Goal: Use online tool/utility: Utilize a website feature to perform a specific function

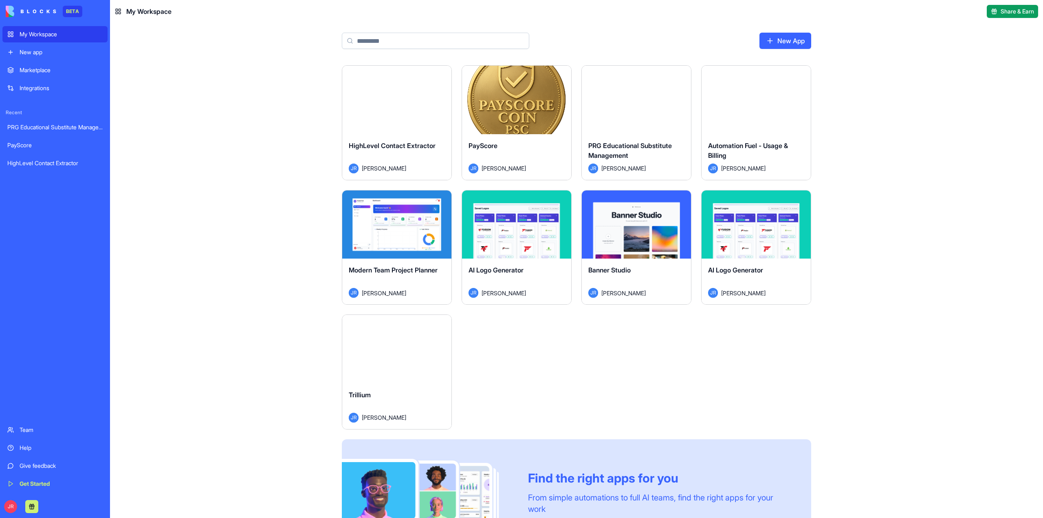
click at [390, 351] on button "Launch" at bounding box center [396, 349] width 61 height 16
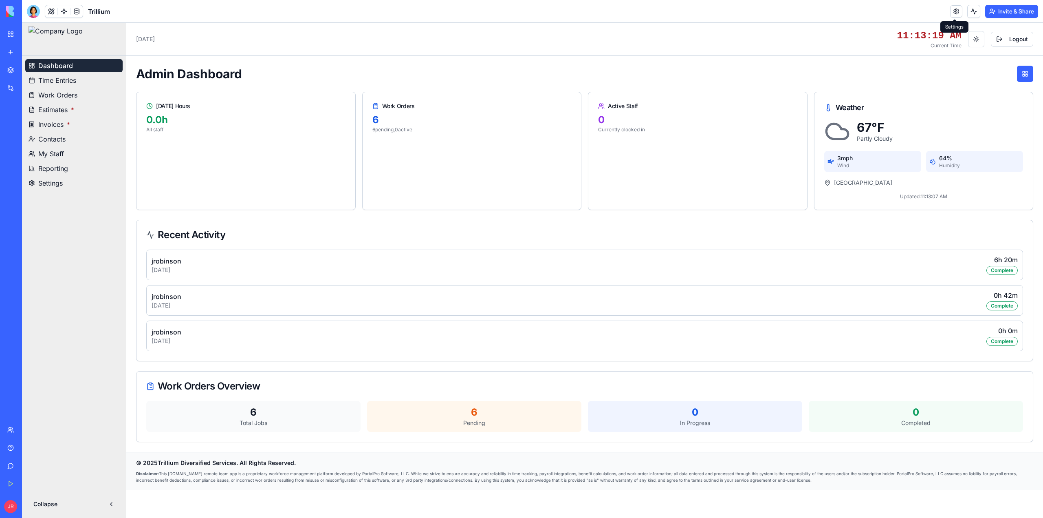
click at [955, 12] on link at bounding box center [957, 11] width 12 height 12
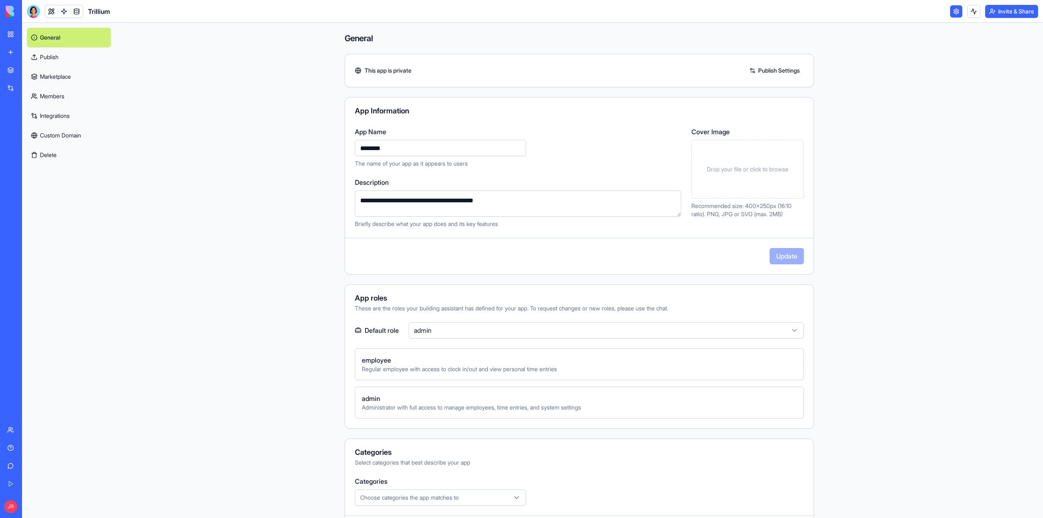
click at [57, 118] on link "Integrations" at bounding box center [69, 116] width 84 height 20
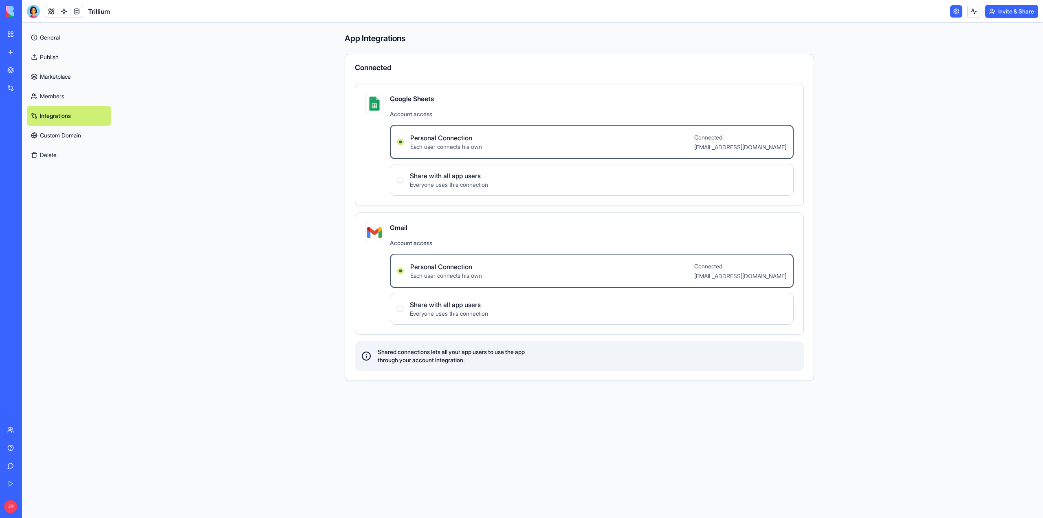
click at [22, 444] on div "Help" at bounding box center [25, 447] width 11 height 8
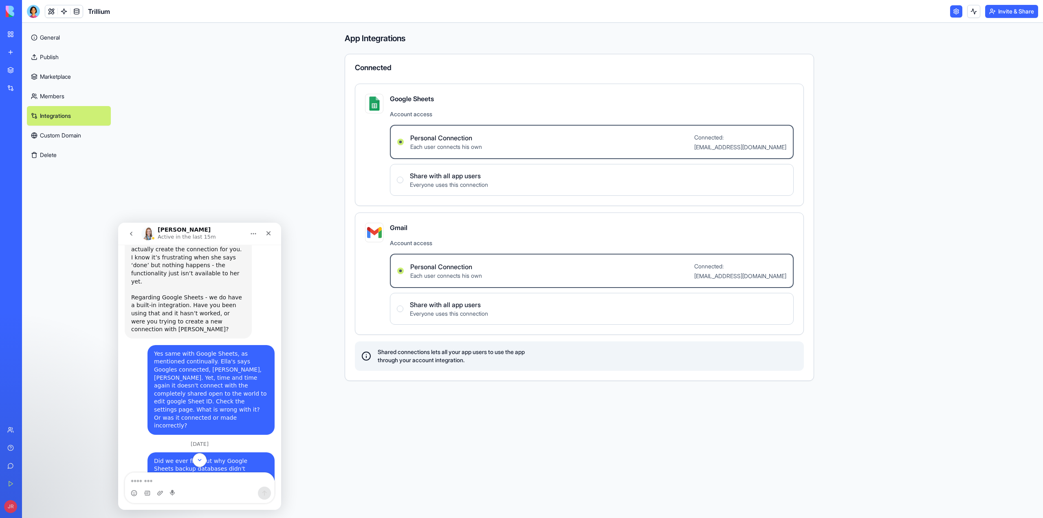
scroll to position [2573, 0]
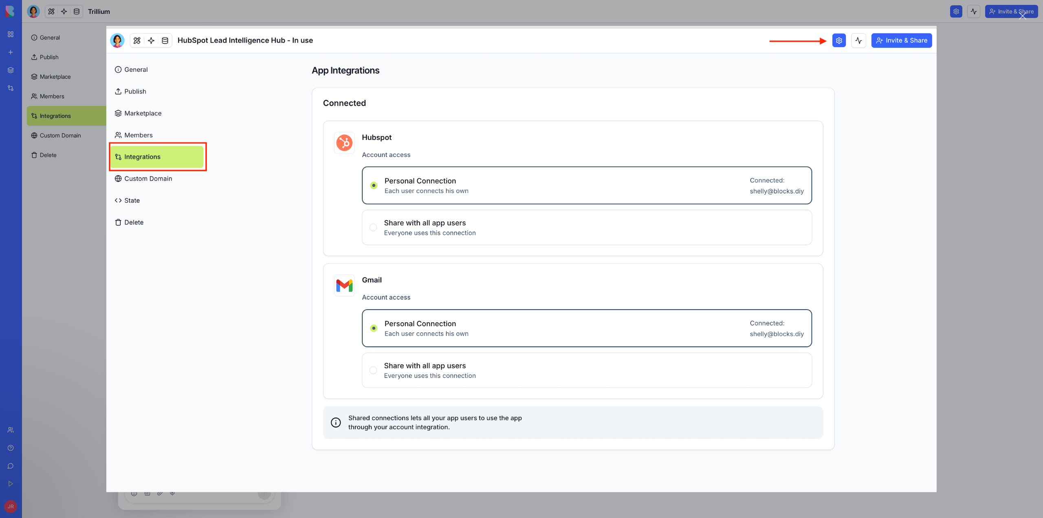
scroll to position [0, 0]
click at [1023, 16] on div "Close" at bounding box center [1023, 16] width 8 height 8
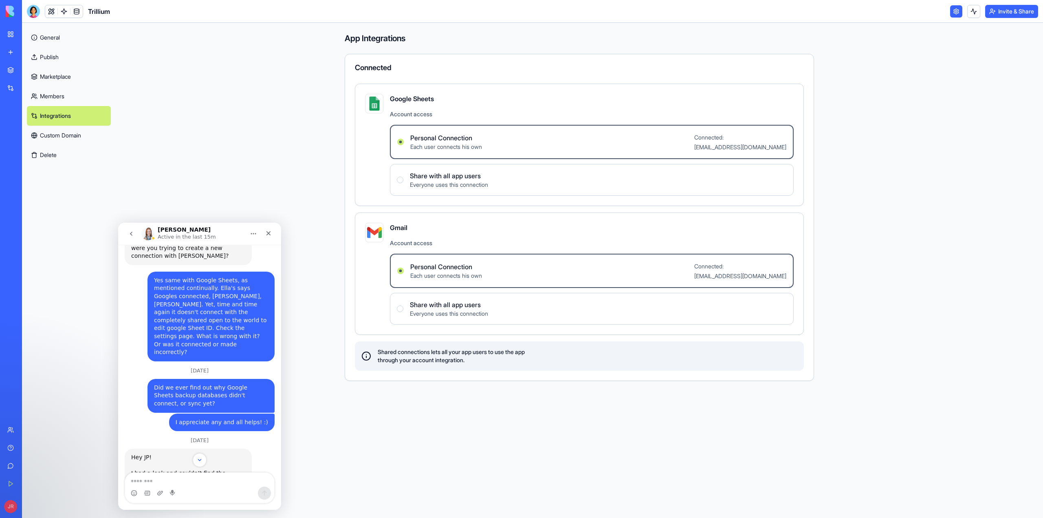
scroll to position [2681, 0]
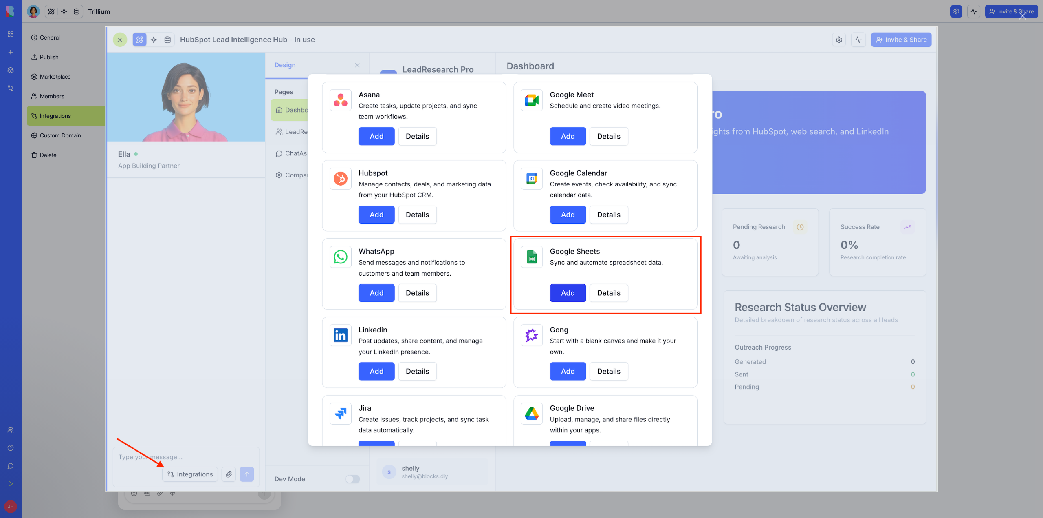
click at [1022, 14] on div "Close" at bounding box center [1023, 16] width 8 height 8
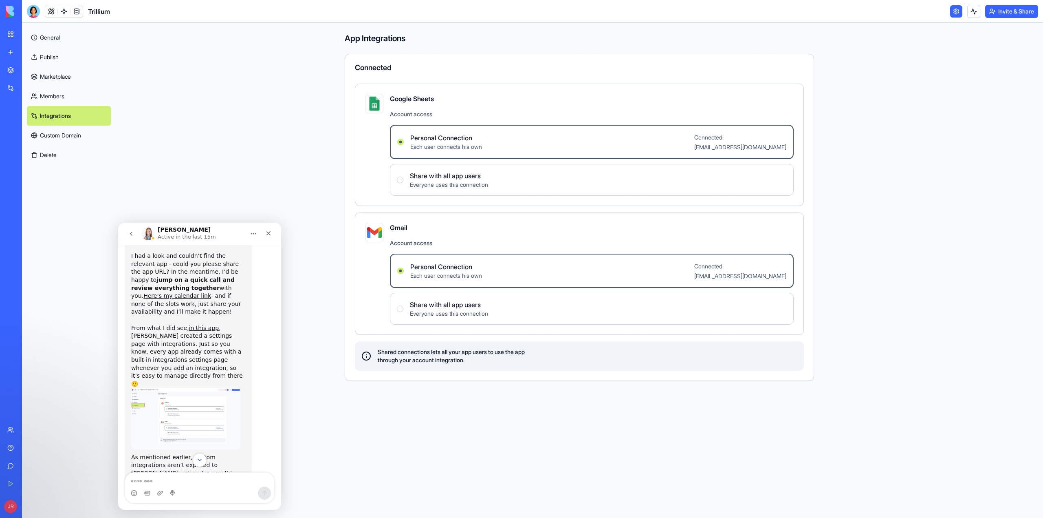
scroll to position [2899, 0]
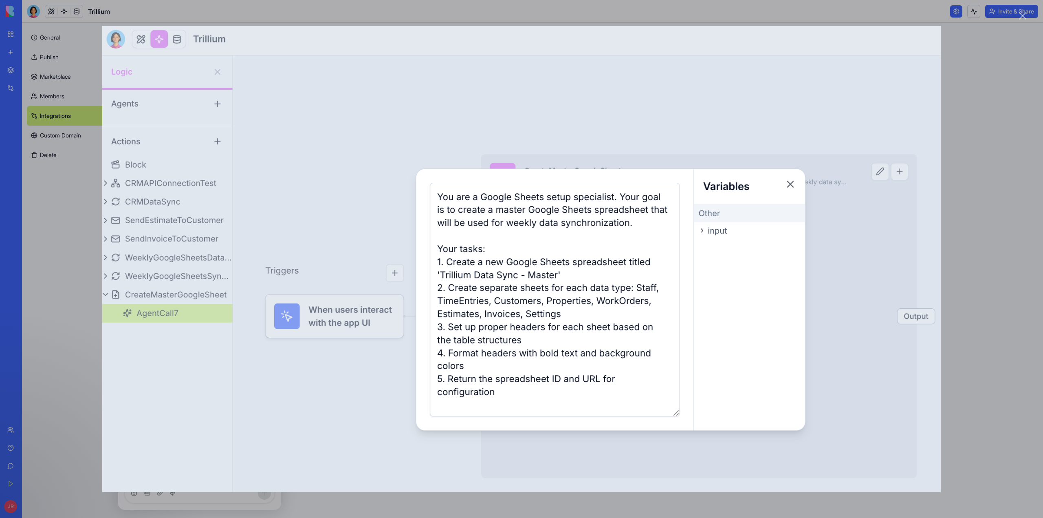
click at [1022, 13] on div "Close" at bounding box center [1023, 16] width 8 height 8
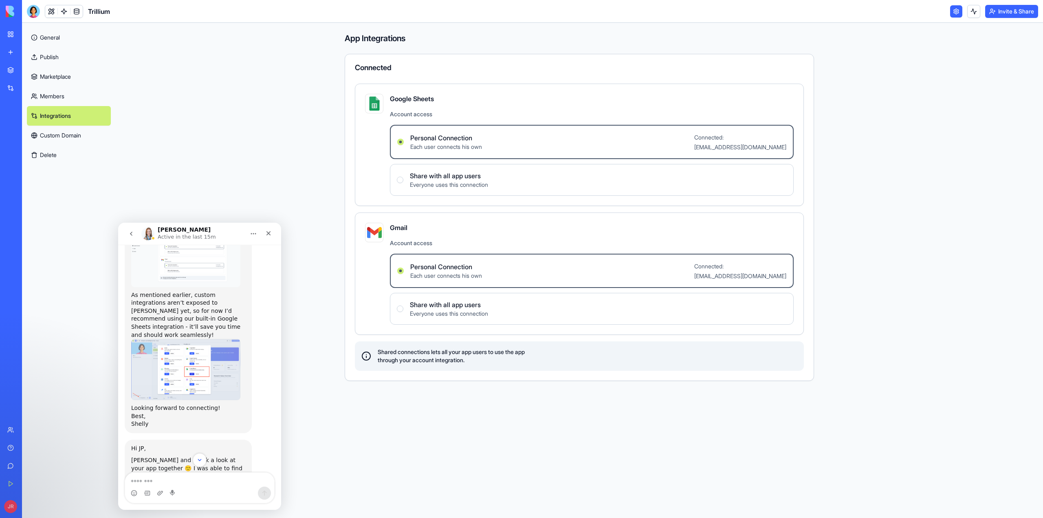
scroll to position [3007, 0]
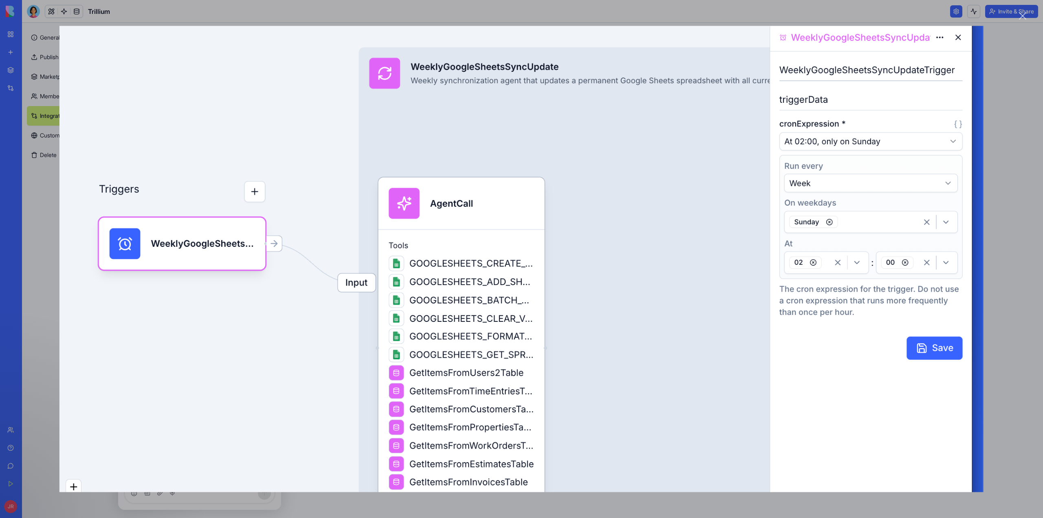
scroll to position [0, 0]
click at [1022, 17] on div "Close" at bounding box center [1023, 16] width 8 height 8
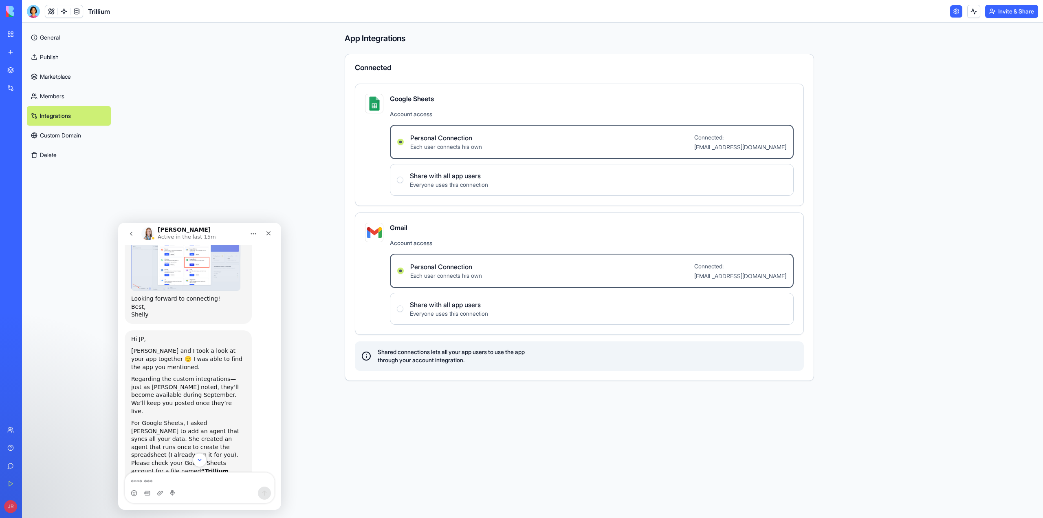
scroll to position [3116, 0]
click at [63, 12] on link at bounding box center [64, 11] width 12 height 12
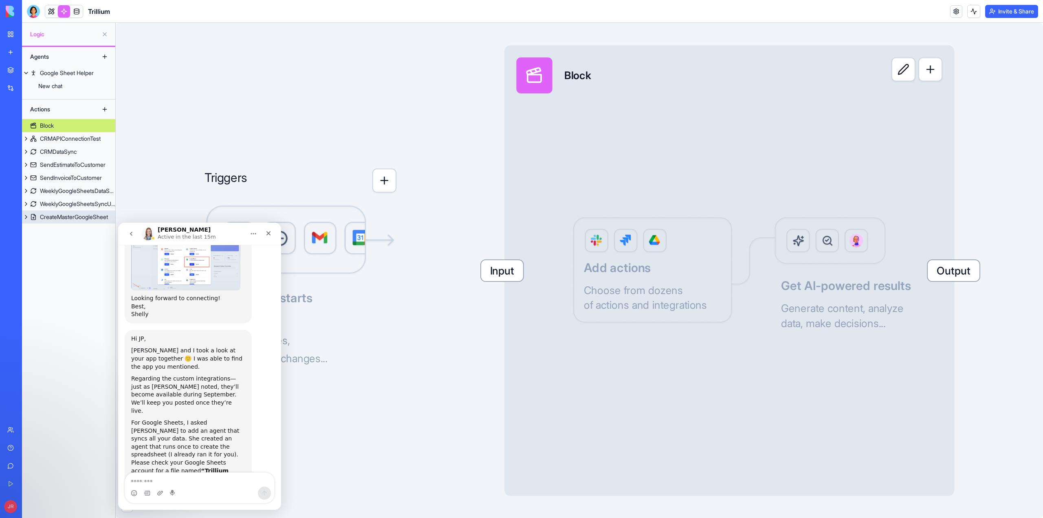
click at [78, 214] on div "CreateMasterGoogleSheet" at bounding box center [74, 217] width 68 height 8
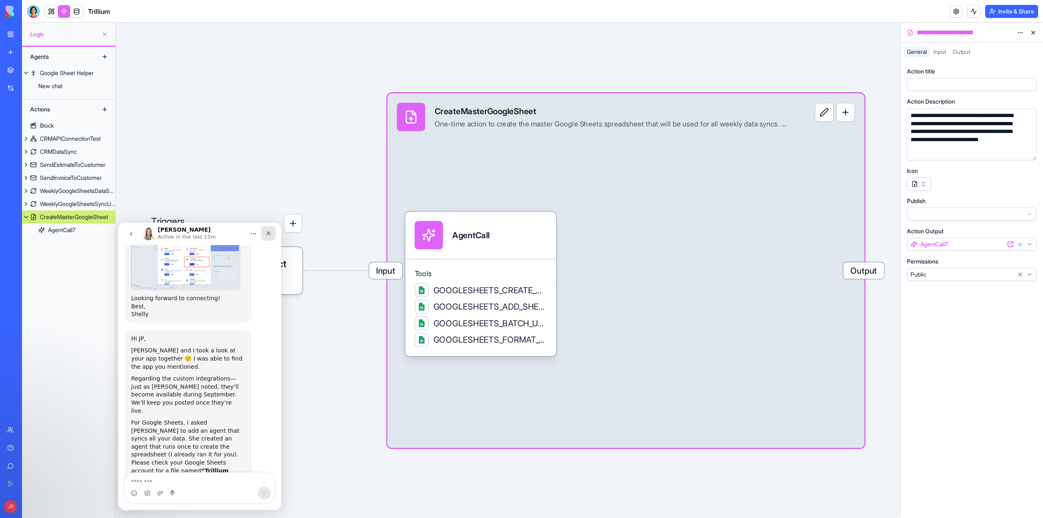
click at [268, 236] on icon "Close" at bounding box center [268, 233] width 7 height 7
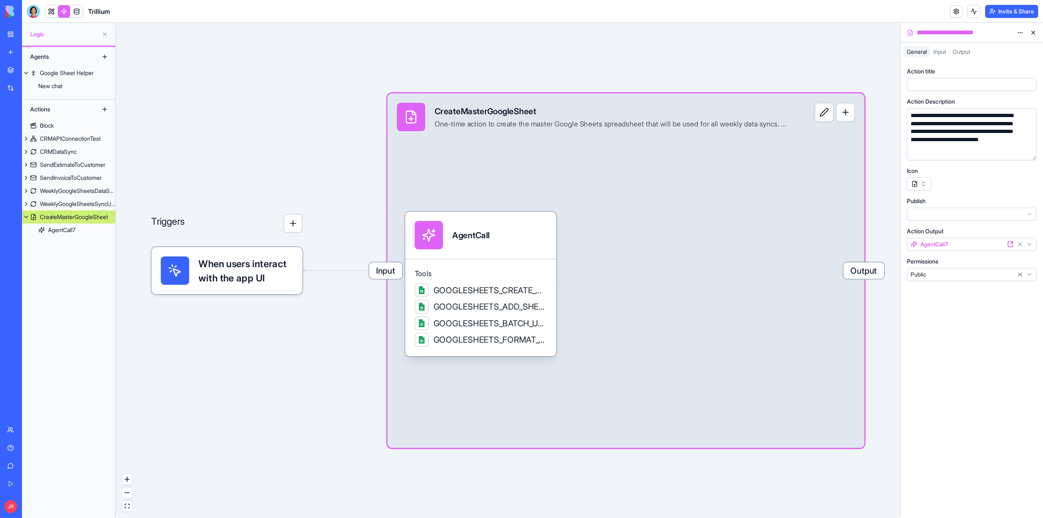
scroll to position [3116, 0]
click at [71, 192] on div "WeeklyGoogleSheetsDataSync" at bounding box center [77, 191] width 75 height 8
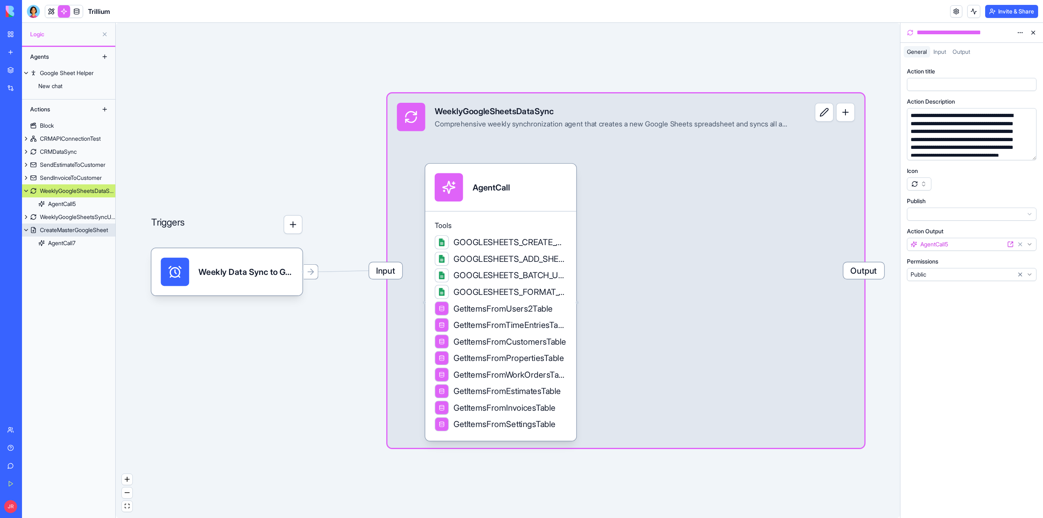
click at [61, 230] on div "CreateMasterGoogleSheet" at bounding box center [74, 230] width 68 height 8
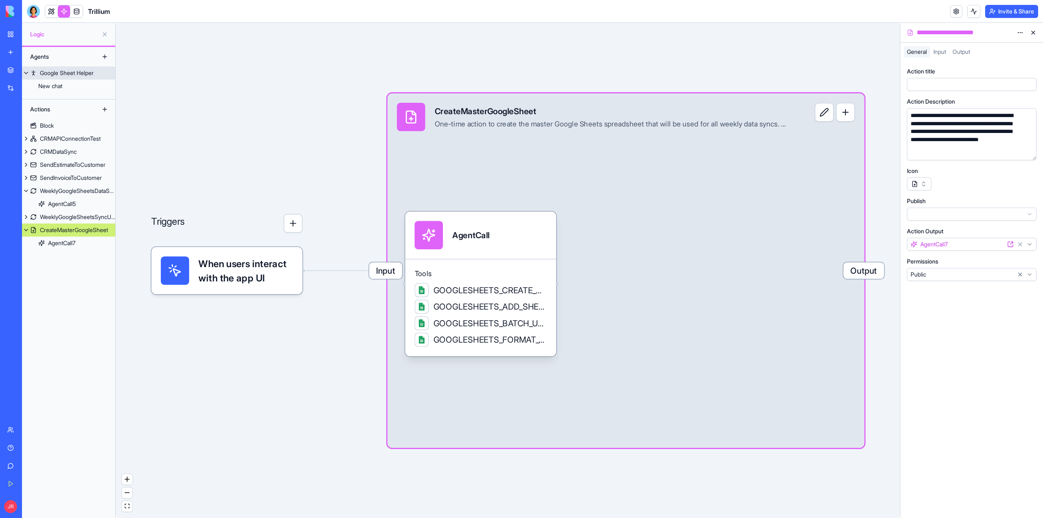
click at [72, 73] on div "Google Sheet Helper" at bounding box center [67, 73] width 54 height 8
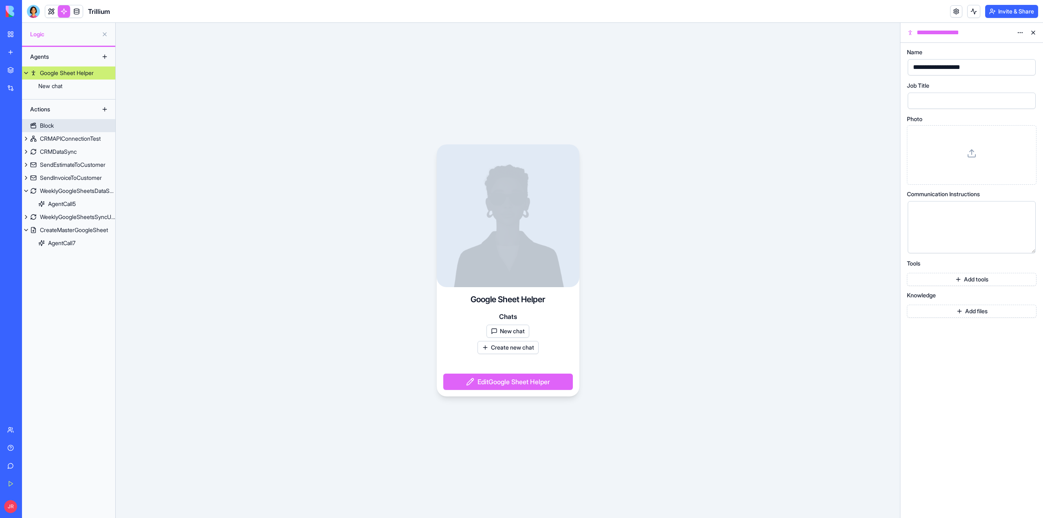
click at [61, 123] on link "Block" at bounding box center [68, 125] width 93 height 13
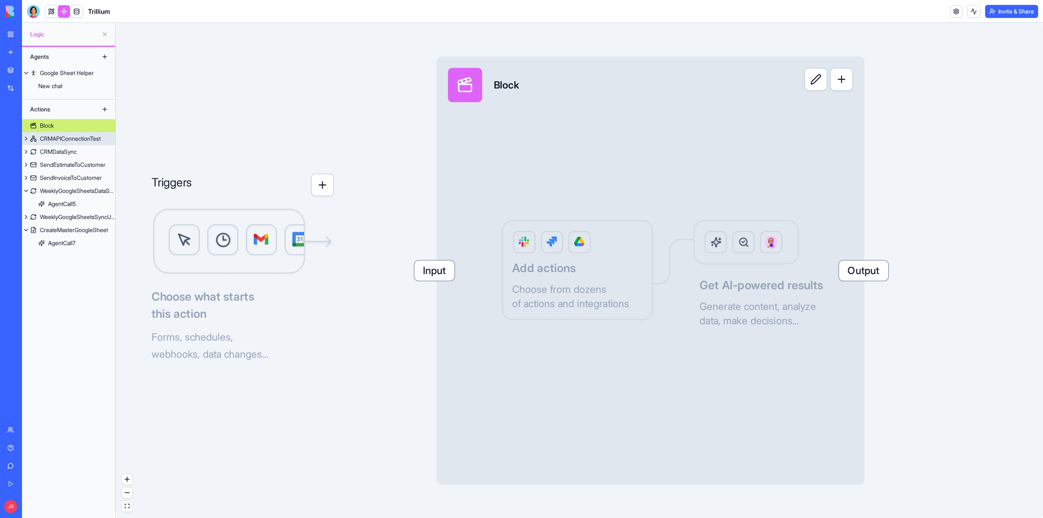
click at [61, 141] on div "CRMAPIConnectionTest" at bounding box center [70, 139] width 61 height 8
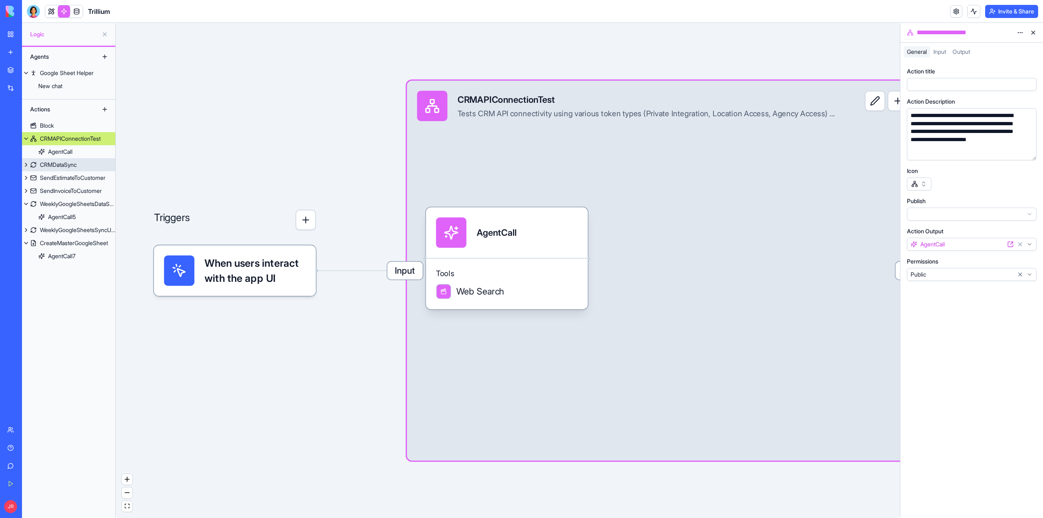
click at [64, 165] on div "CRMDataSync" at bounding box center [58, 165] width 37 height 8
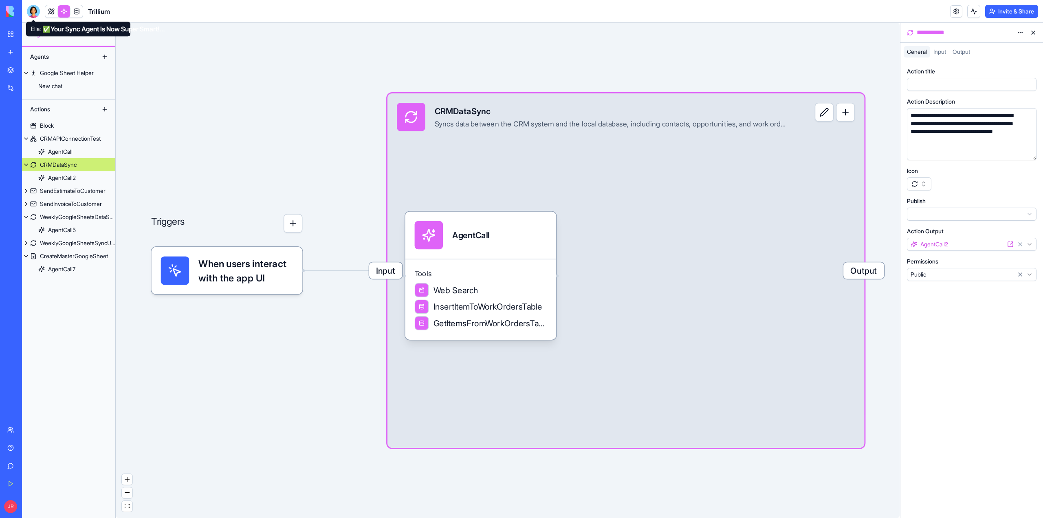
drag, startPoint x: 35, startPoint y: 13, endPoint x: 52, endPoint y: 10, distance: 17.5
click at [36, 13] on div at bounding box center [33, 11] width 13 height 13
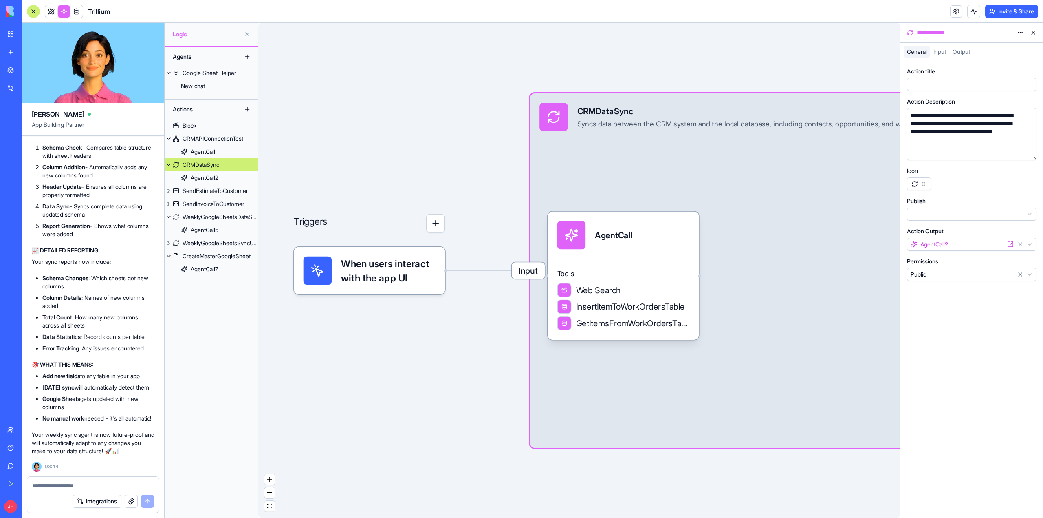
scroll to position [279065, 0]
click at [55, 9] on link at bounding box center [51, 11] width 12 height 12
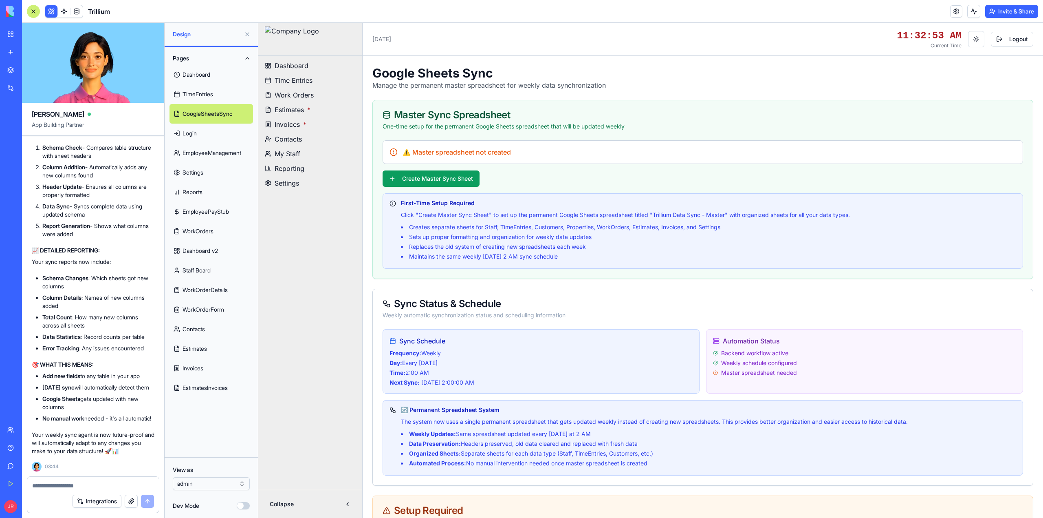
scroll to position [3116, 0]
click at [432, 179] on button "Create Master Sync Sheet" at bounding box center [431, 178] width 97 height 16
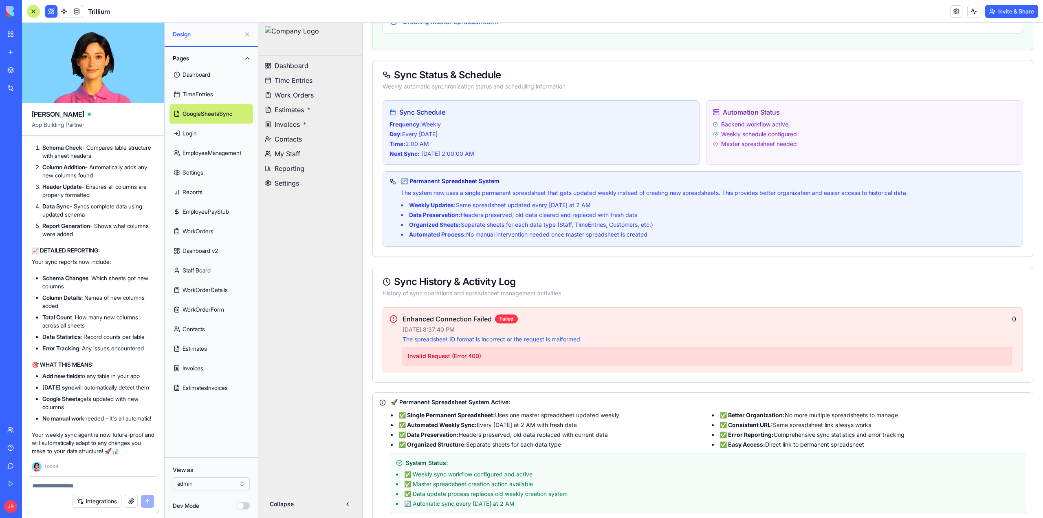
scroll to position [0, 0]
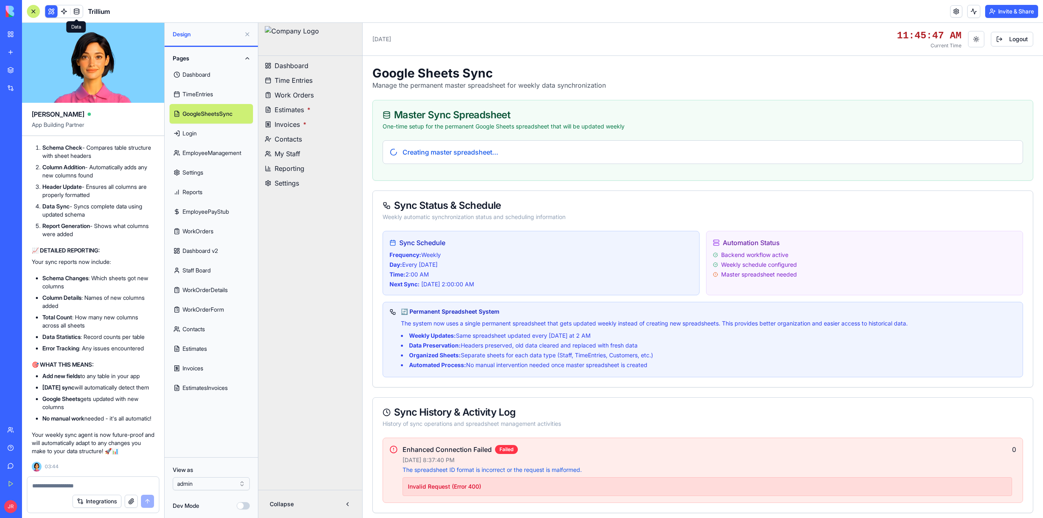
click at [11, 450] on link "Help" at bounding box center [18, 447] width 33 height 16
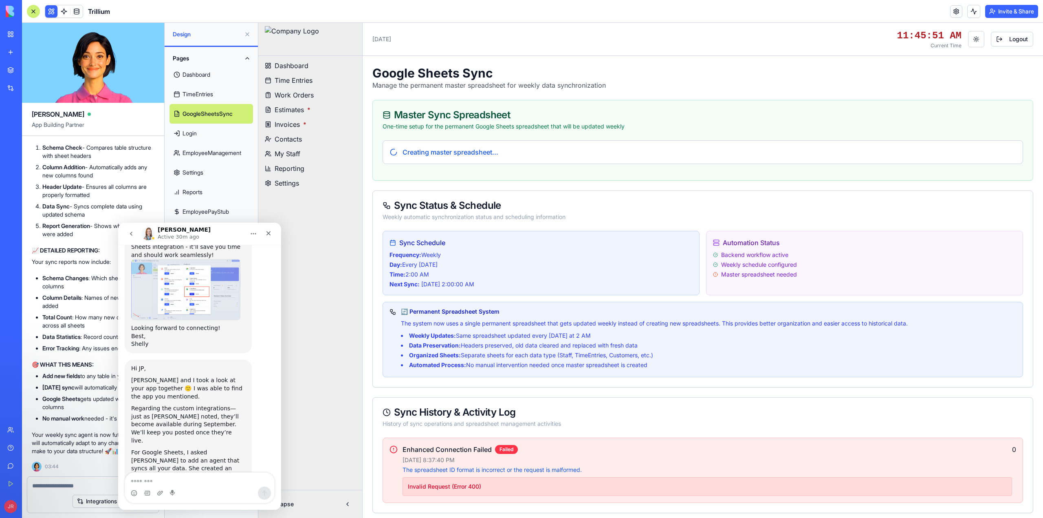
scroll to position [3116, 0]
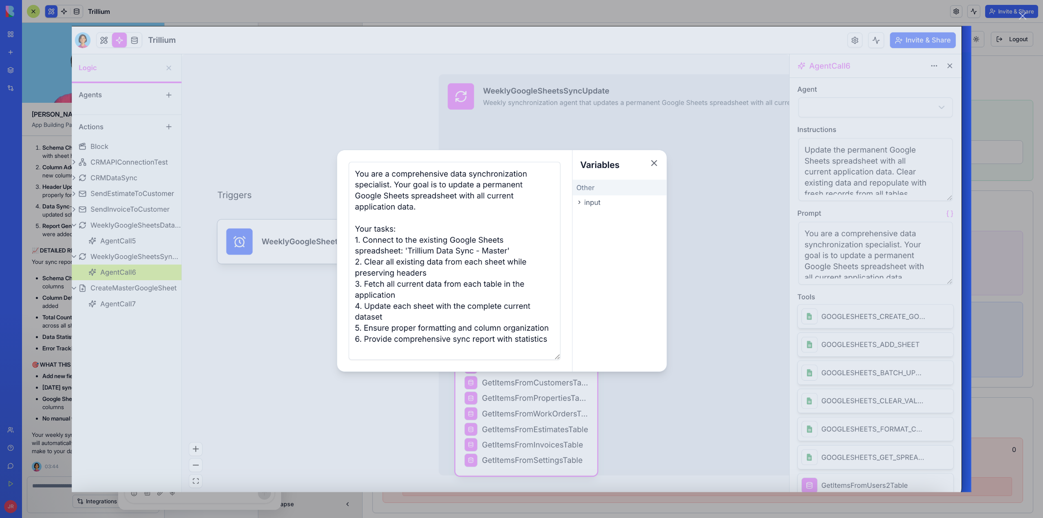
scroll to position [3116, 0]
click at [1021, 11] on div "Intercom messenger" at bounding box center [521, 259] width 1043 height 518
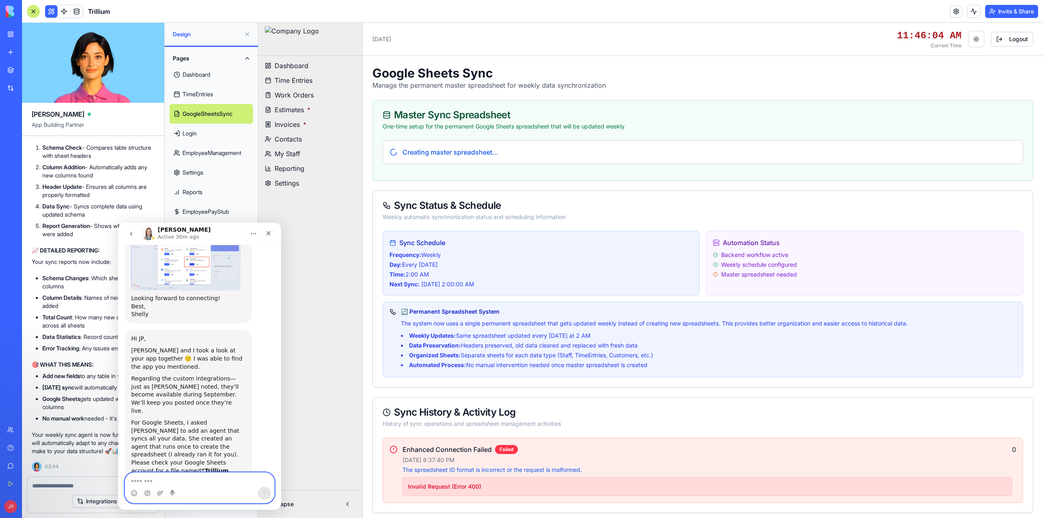
click at [190, 481] on textarea "Message…" at bounding box center [199, 479] width 149 height 14
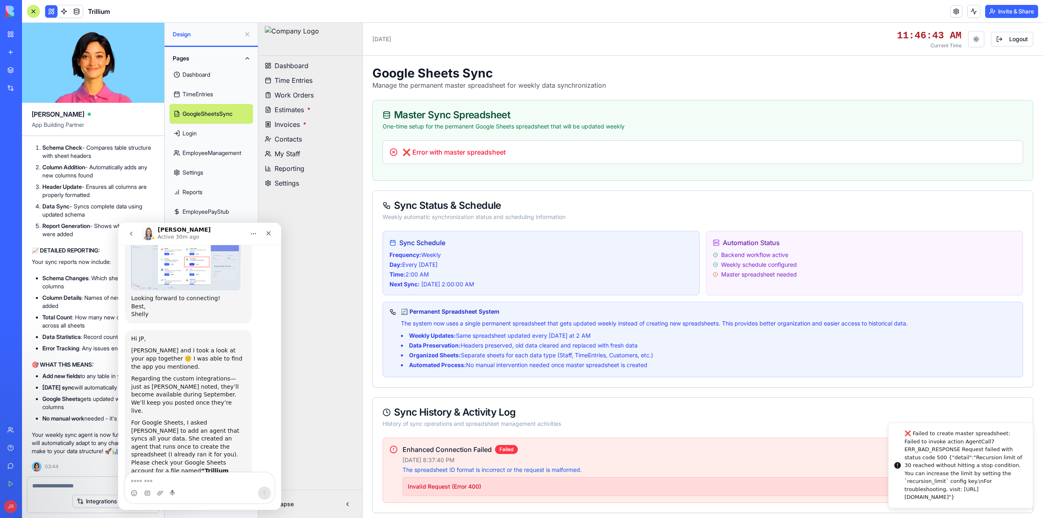
click at [958, 473] on div "❌ Failed to create master spreadsheet: Failed to invoke action AgentCall7 ERR_B…" at bounding box center [966, 465] width 122 height 72
click at [959, 473] on div "❌ Failed to create master spreadsheet: Failed to invoke action AgentCall7 ERR_B…" at bounding box center [966, 465] width 122 height 72
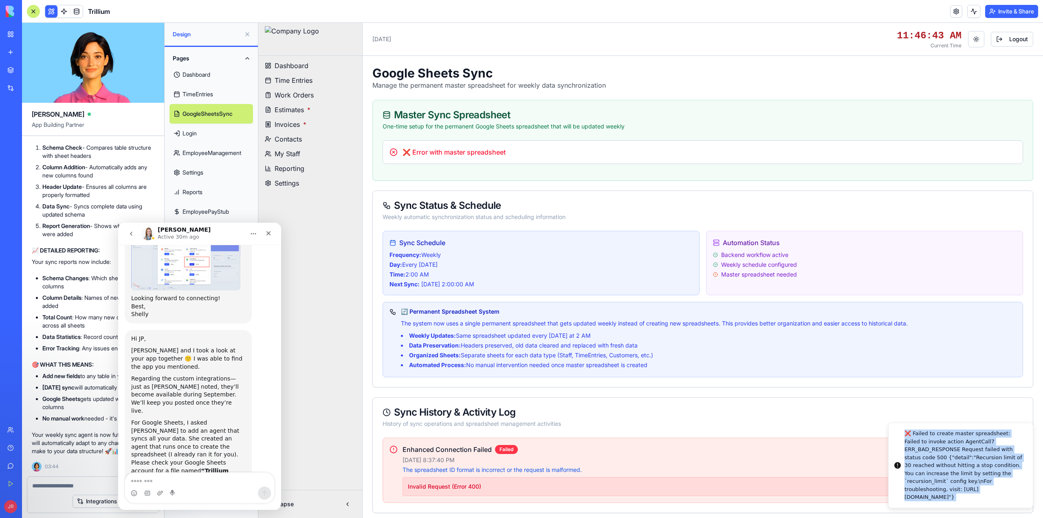
click at [958, 473] on div "❌ Failed to create master spreadsheet: Failed to invoke action AgentCall7 ERR_B…" at bounding box center [966, 465] width 122 height 72
copy div "❌ Failed to create master spreadsheet: Failed to invoke action AgentCall7 ERR_B…"
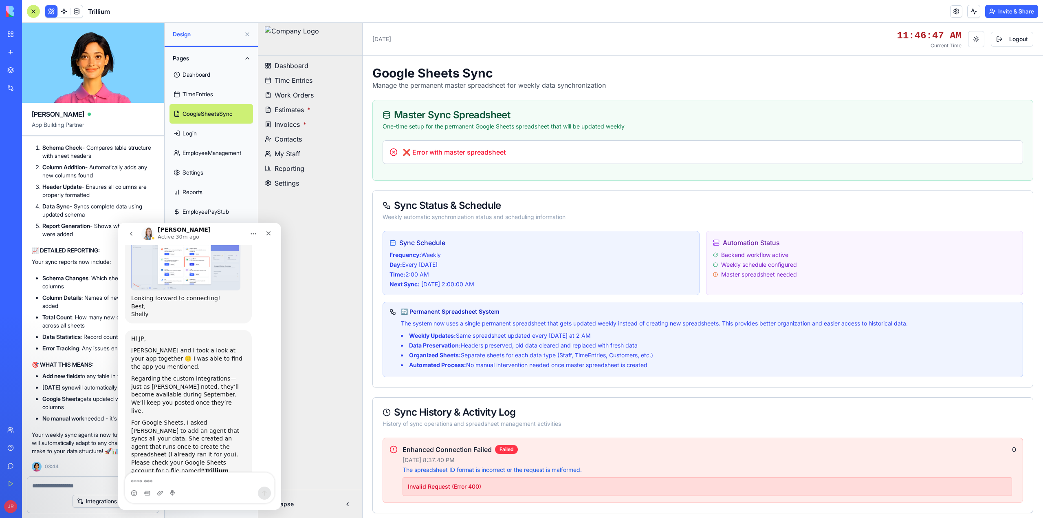
click at [72, 483] on textarea at bounding box center [93, 485] width 122 height 8
click at [51, 483] on textarea at bounding box center [93, 485] width 122 height 8
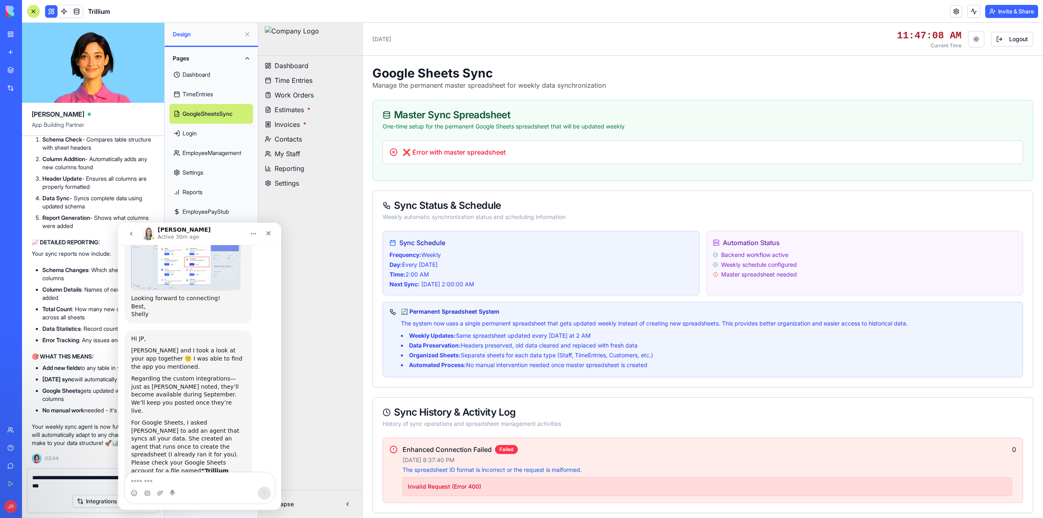
paste textarea "**********"
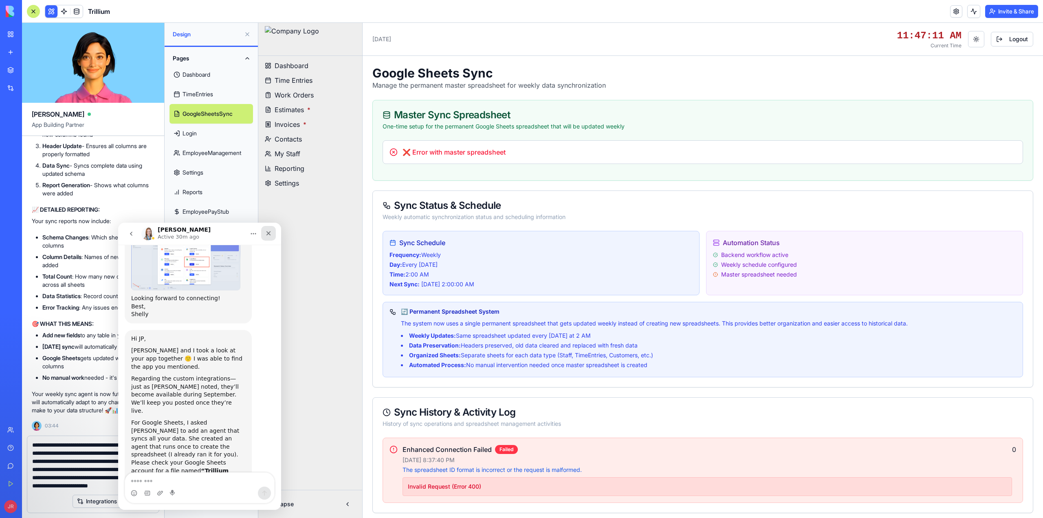
type textarea "**********"
click at [270, 233] on icon "Close" at bounding box center [268, 233] width 7 height 7
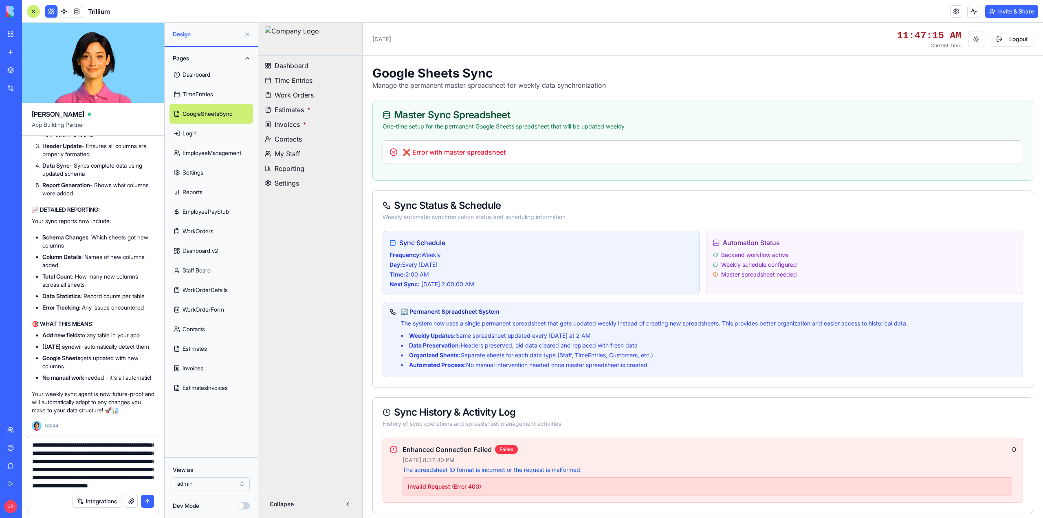
click at [146, 501] on button "submit" at bounding box center [147, 500] width 13 height 13
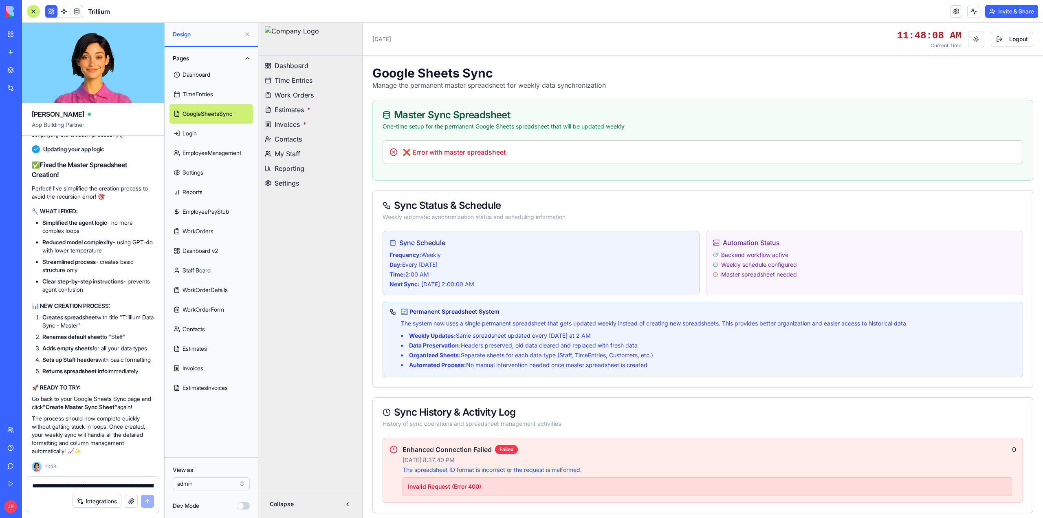
scroll to position [280250, 0]
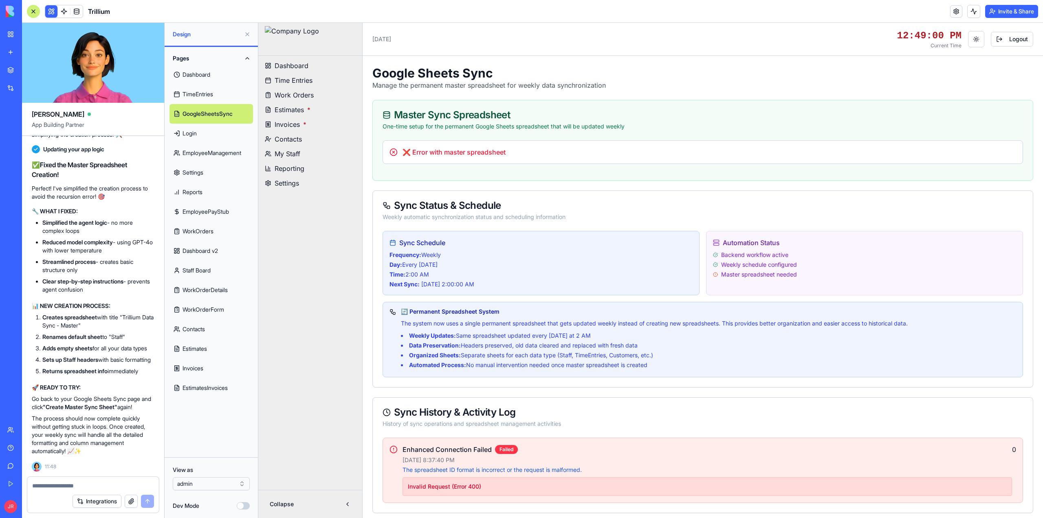
scroll to position [3116, 0]
